Goal: Check status: Check status

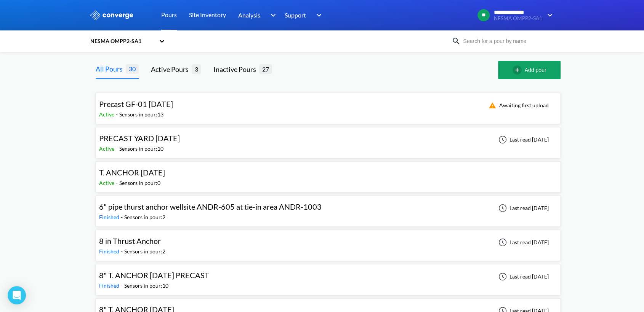
click at [225, 111] on div "Precast GF-01 [DATE] Active - Sensors in pour: 13 Awaiting first upload" at bounding box center [328, 108] width 458 height 24
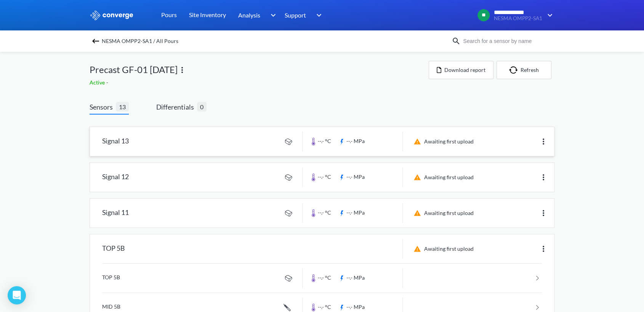
click at [545, 138] on img at bounding box center [543, 141] width 9 height 9
click at [536, 183] on link at bounding box center [322, 177] width 464 height 29
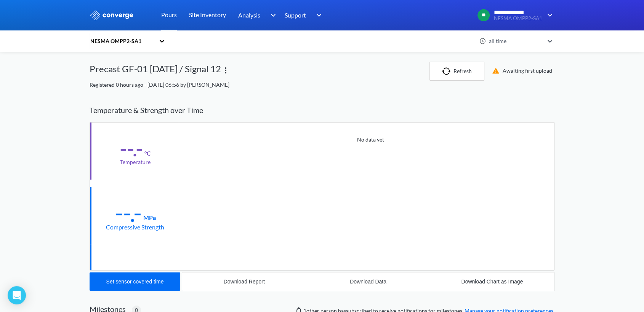
click at [45, 126] on div "**********" at bounding box center [322, 235] width 644 height 470
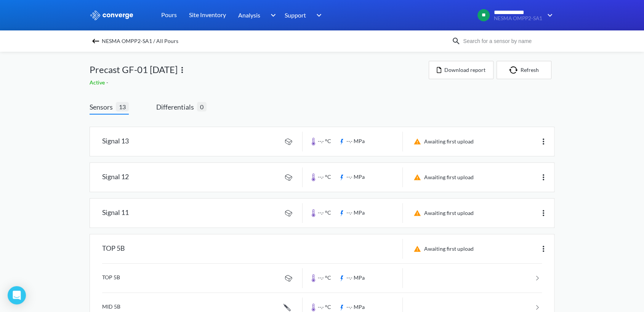
click at [94, 45] on img at bounding box center [95, 41] width 9 height 9
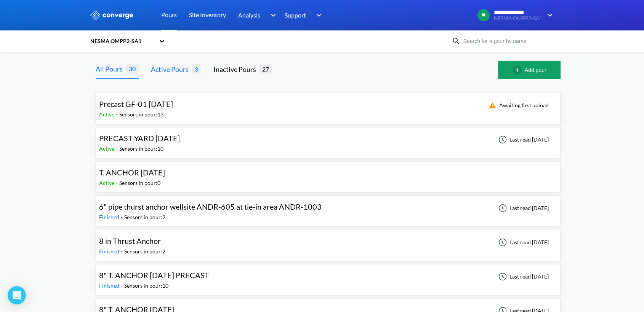
click at [174, 72] on div "Active Pours" at bounding box center [171, 69] width 41 height 11
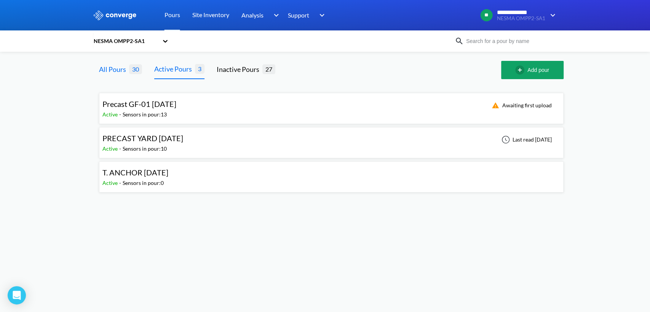
click at [118, 72] on div "All Pours" at bounding box center [114, 69] width 30 height 11
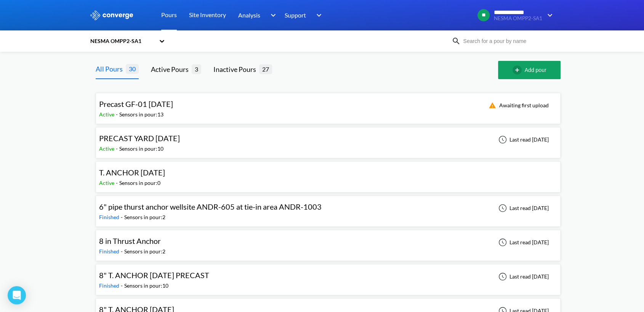
drag, startPoint x: 243, startPoint y: 102, endPoint x: 617, endPoint y: 101, distance: 373.3
click at [147, 112] on div "Sensors in pour: 13" at bounding box center [141, 114] width 44 height 8
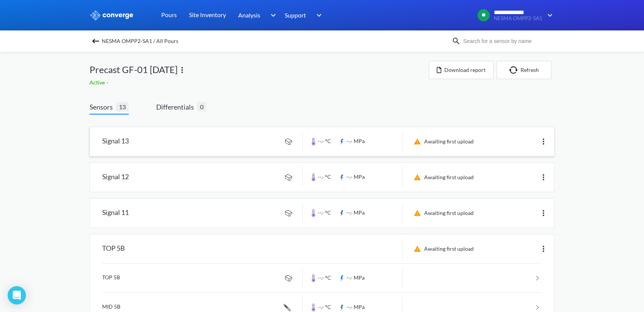
click at [547, 138] on img at bounding box center [543, 141] width 9 height 9
click at [436, 175] on link at bounding box center [322, 177] width 464 height 29
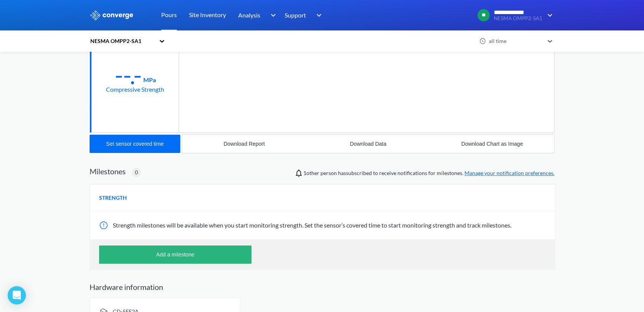
scroll to position [157, 0]
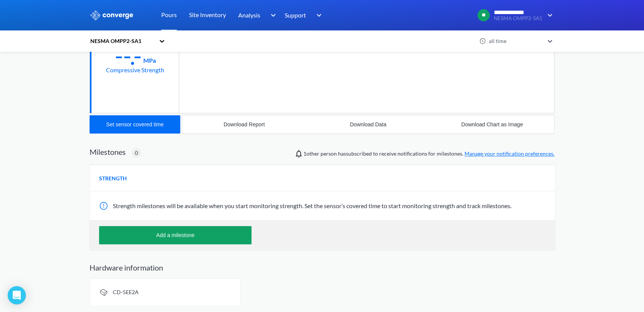
drag, startPoint x: 141, startPoint y: 296, endPoint x: 134, endPoint y: 292, distance: 7.7
click at [134, 292] on span "CD-5EE2A" at bounding box center [126, 292] width 26 height 6
drag, startPoint x: 107, startPoint y: 297, endPoint x: 577, endPoint y: 205, distance: 479.4
click at [577, 205] on div "**********" at bounding box center [322, 78] width 644 height 470
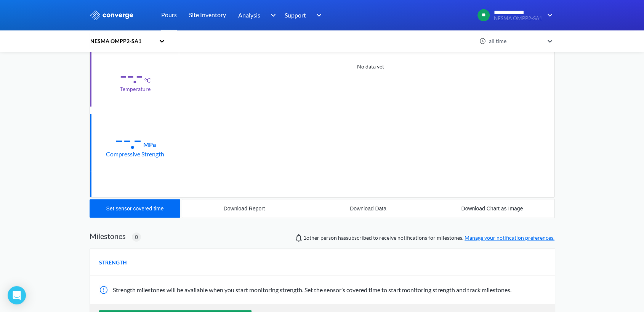
scroll to position [0, 0]
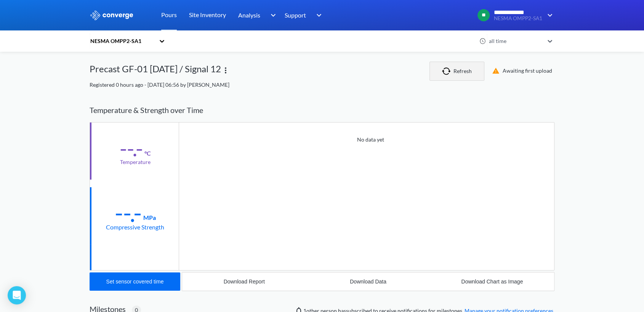
click at [459, 69] on button "Refresh" at bounding box center [456, 71] width 55 height 19
